Goal: Information Seeking & Learning: Learn about a topic

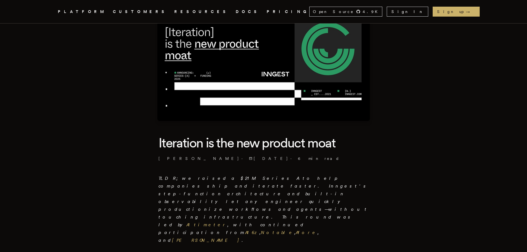
scroll to position [111, 0]
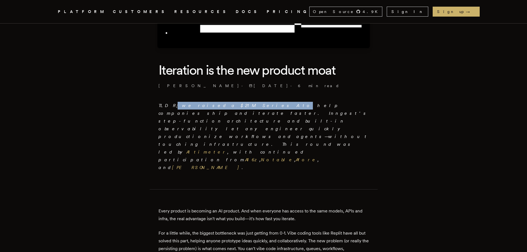
drag, startPoint x: 172, startPoint y: 105, endPoint x: 230, endPoint y: 106, distance: 57.5
click at [230, 106] on em "TLDR; we raised a $21M Series A to help companies ship and iterate faster. Inng…" at bounding box center [263, 136] width 210 height 67
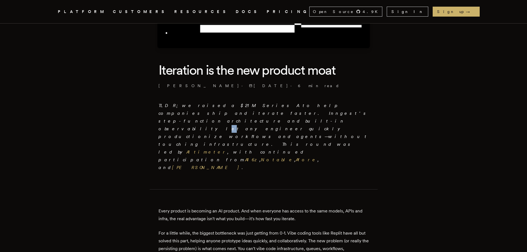
drag, startPoint x: 236, startPoint y: 110, endPoint x: 232, endPoint y: 106, distance: 6.1
click at [237, 110] on p "TLDR; we raised a $21M Series A to help companies ship and iterate faster. Inng…" at bounding box center [263, 137] width 210 height 70
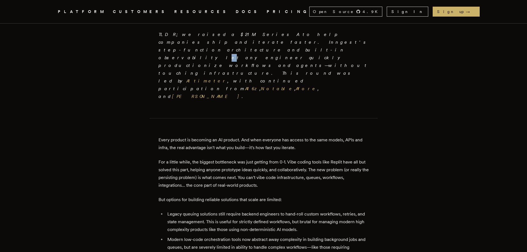
scroll to position [194, 0]
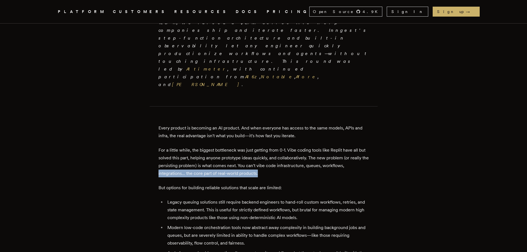
drag, startPoint x: 159, startPoint y: 135, endPoint x: 268, endPoint y: 135, distance: 109.2
click at [268, 146] on p "For a little while, the biggest bottleneck was just getting from 0-1. Vibe codi…" at bounding box center [263, 161] width 210 height 31
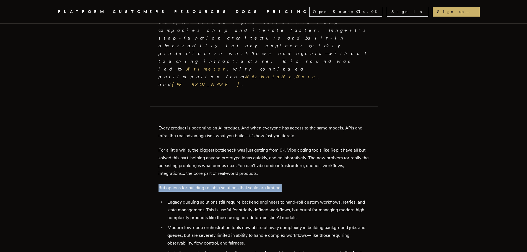
drag, startPoint x: 170, startPoint y: 148, endPoint x: 304, endPoint y: 145, distance: 133.6
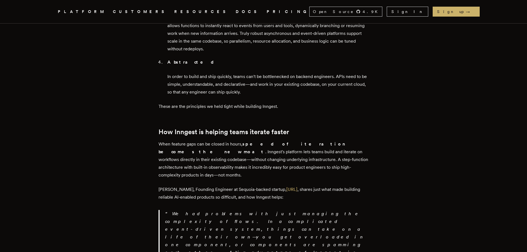
scroll to position [774, 0]
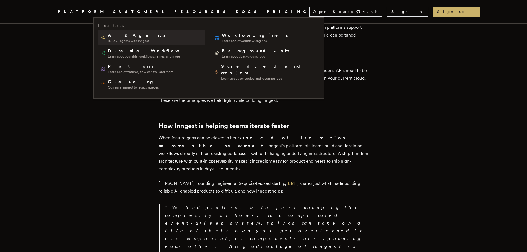
click at [123, 38] on span "AI & Agents" at bounding box center [137, 35] width 59 height 7
